Goal: Task Accomplishment & Management: Use online tool/utility

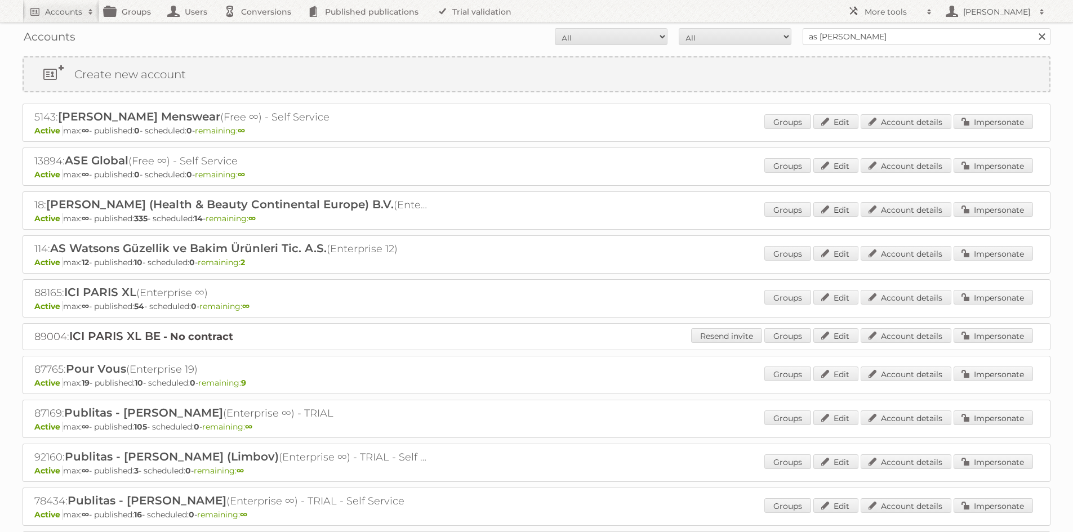
click at [893, 28] on input "as [PERSON_NAME]" at bounding box center [926, 36] width 248 height 17
type input "hubo belgie"
click at [1033, 28] on input "Search" at bounding box center [1041, 36] width 17 height 17
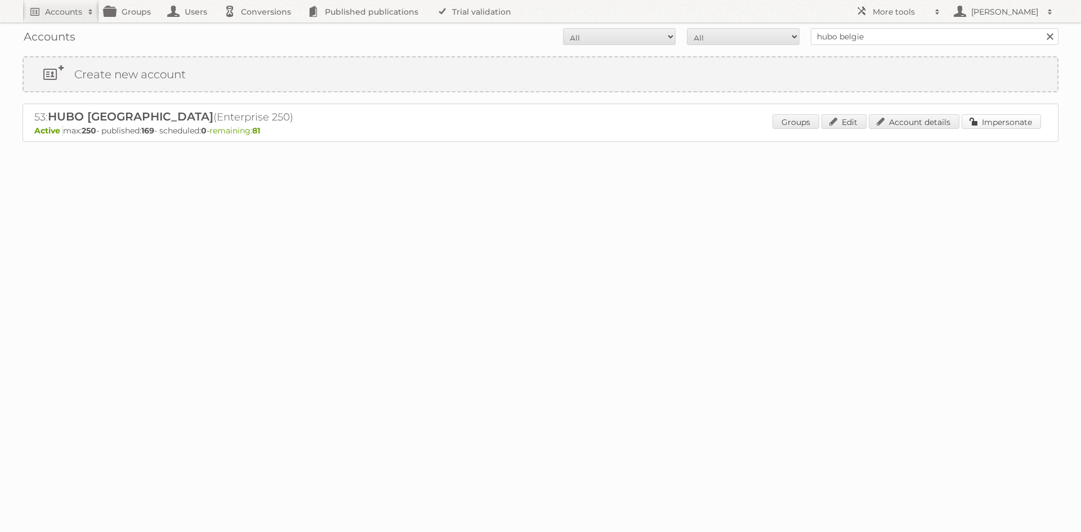
click at [998, 115] on link "Impersonate" at bounding box center [1001, 121] width 79 height 15
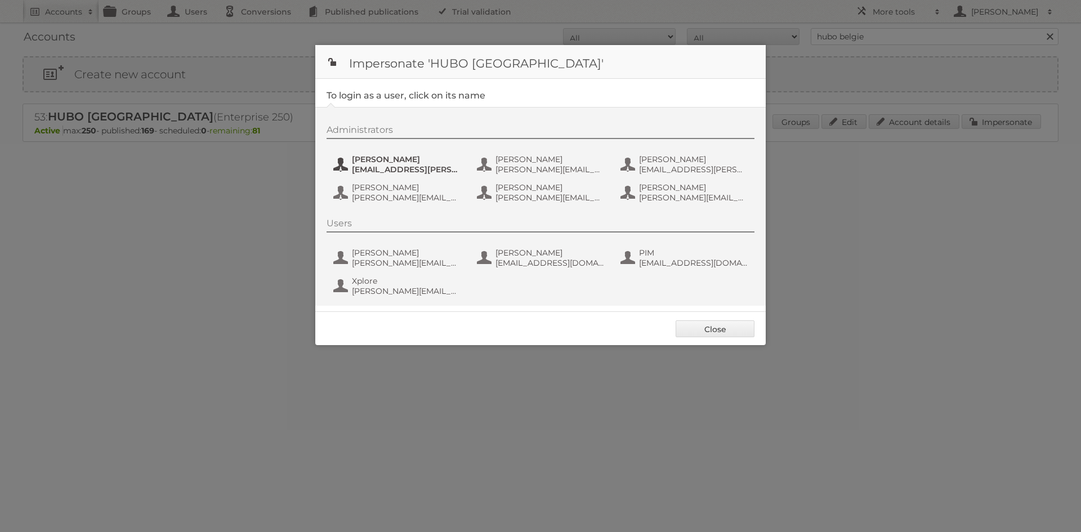
click at [407, 162] on span "[PERSON_NAME]" at bounding box center [406, 159] width 109 height 10
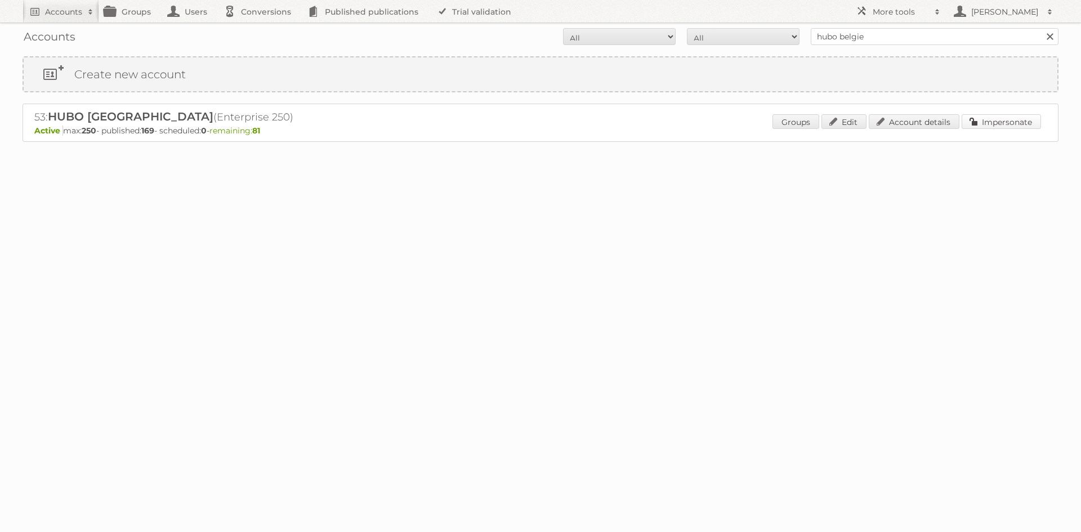
click at [995, 119] on link "Impersonate" at bounding box center [1001, 121] width 79 height 15
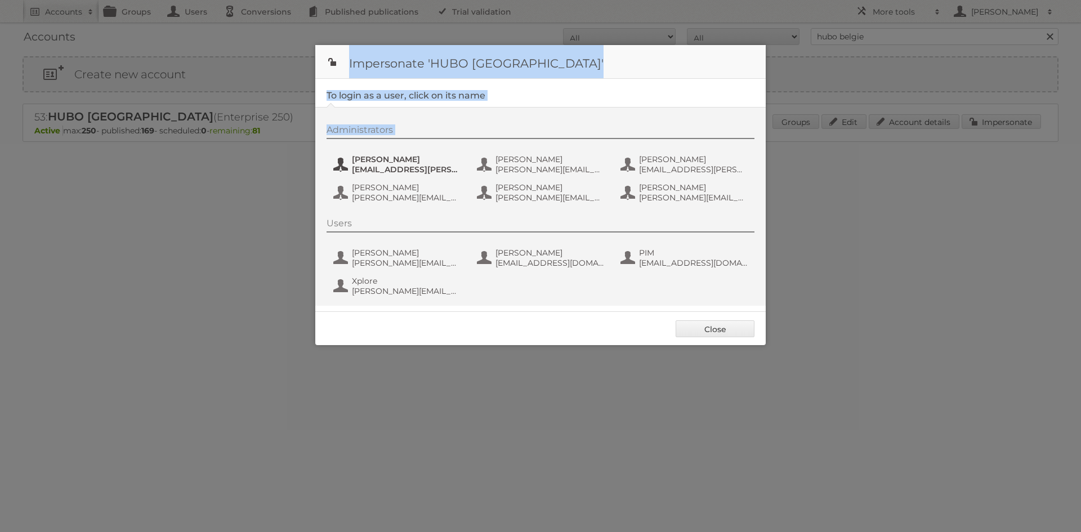
drag, startPoint x: 144, startPoint y: 164, endPoint x: 350, endPoint y: 162, distance: 206.1
click at [350, 162] on body "Accounts Search Advanced Search Create new account Groups Users Conversions Pub…" at bounding box center [540, 266] width 1081 height 532
click at [350, 162] on button "[PERSON_NAME] [PERSON_NAME][EMAIL_ADDRESS][PERSON_NAME][DOMAIN_NAME]" at bounding box center [398, 164] width 132 height 23
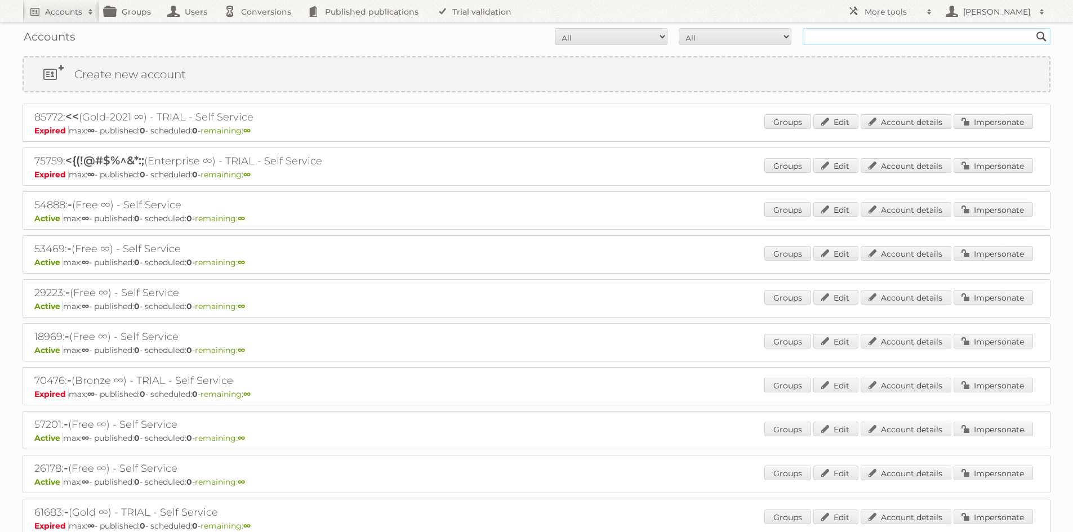
click at [930, 40] on input "text" at bounding box center [926, 36] width 248 height 17
click at [888, 42] on input "text" at bounding box center [926, 36] width 248 height 17
